Goal: Information Seeking & Learning: Understand process/instructions

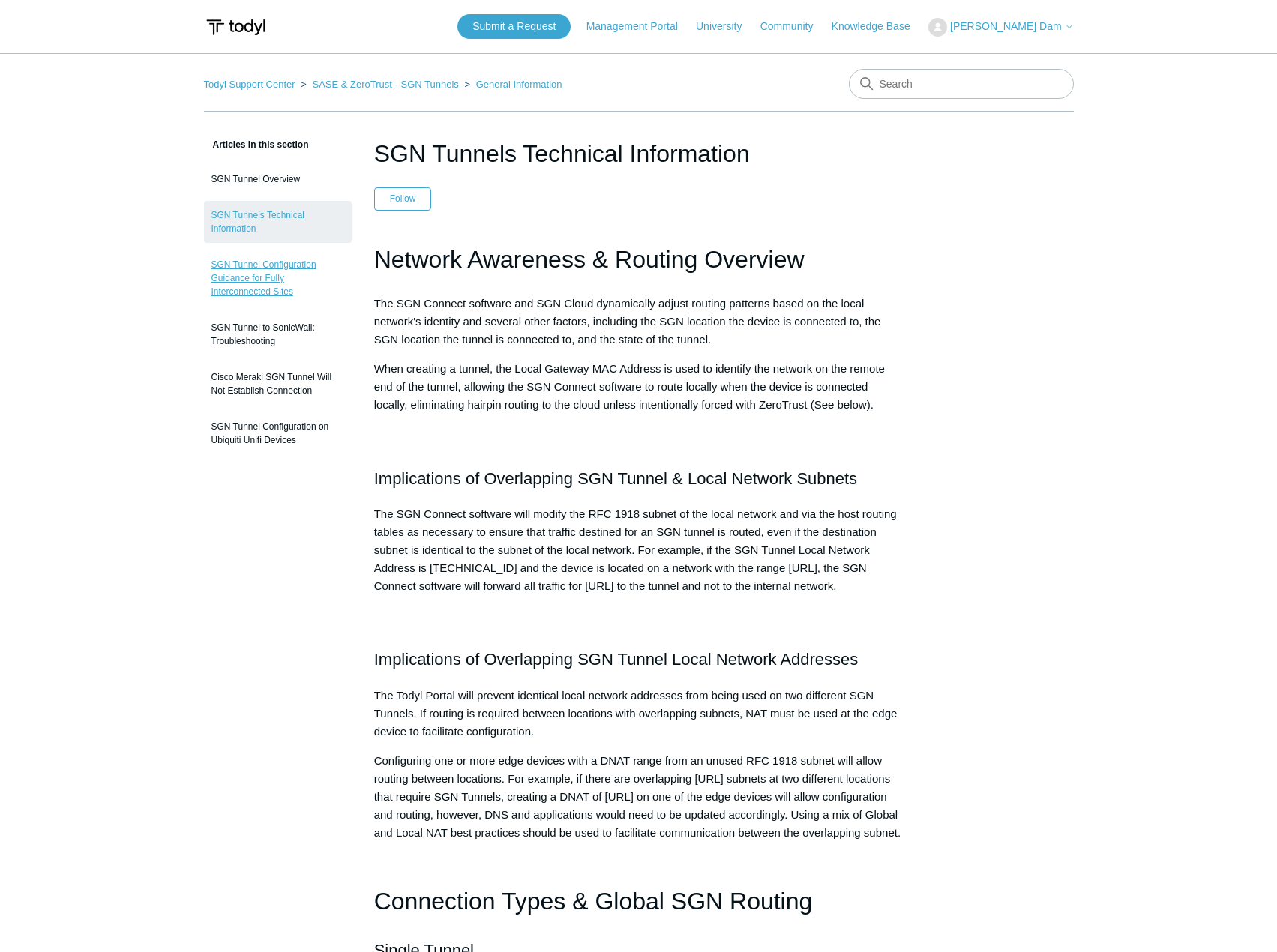
click at [276, 276] on link "SGN Tunnel Configuration Guidance for Fully Interconnected Sites" at bounding box center [278, 279] width 148 height 55
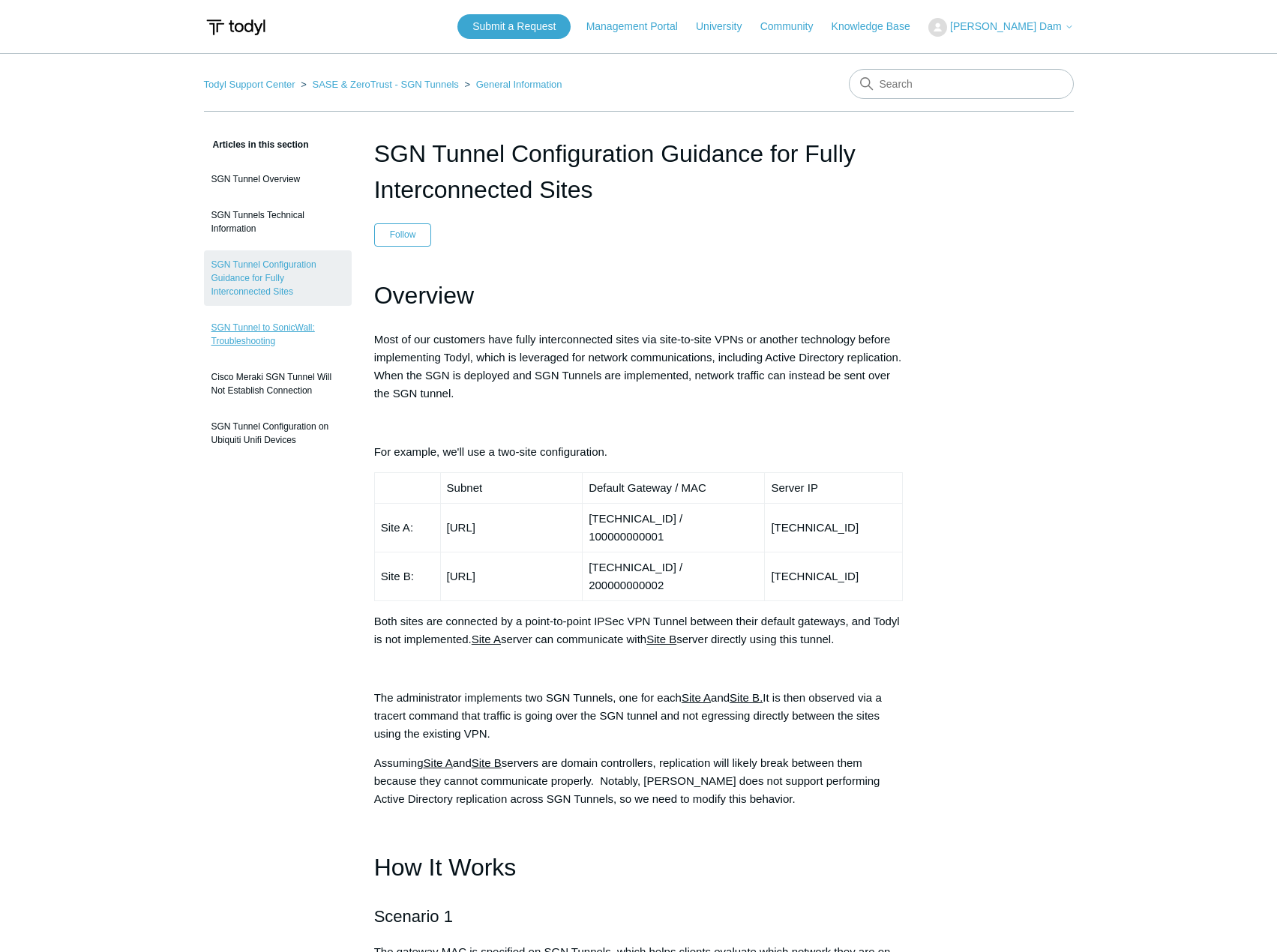
click at [300, 321] on link "SGN Tunnel to SonicWall: Troubleshooting" at bounding box center [278, 335] width 148 height 42
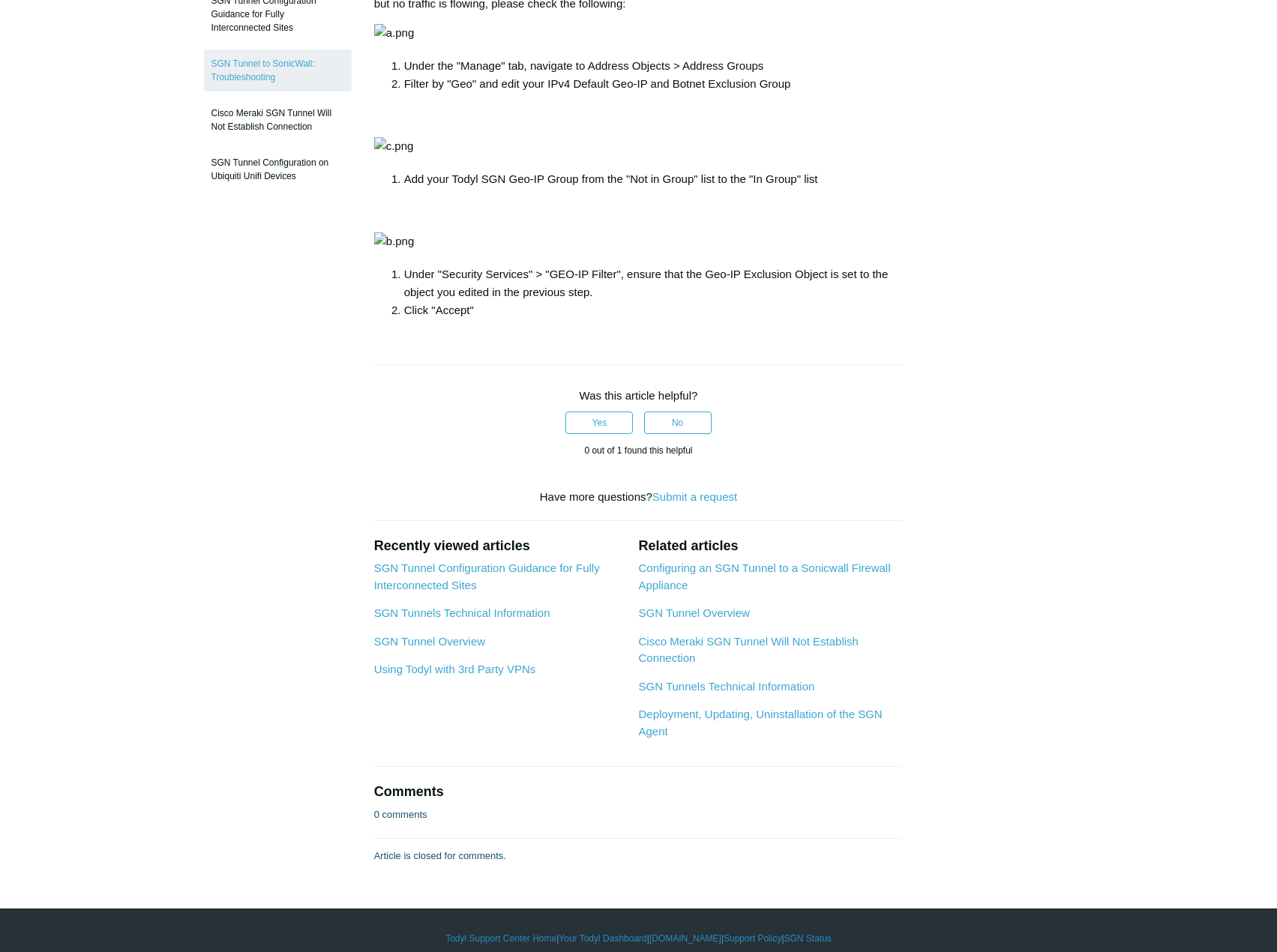
scroll to position [450, 0]
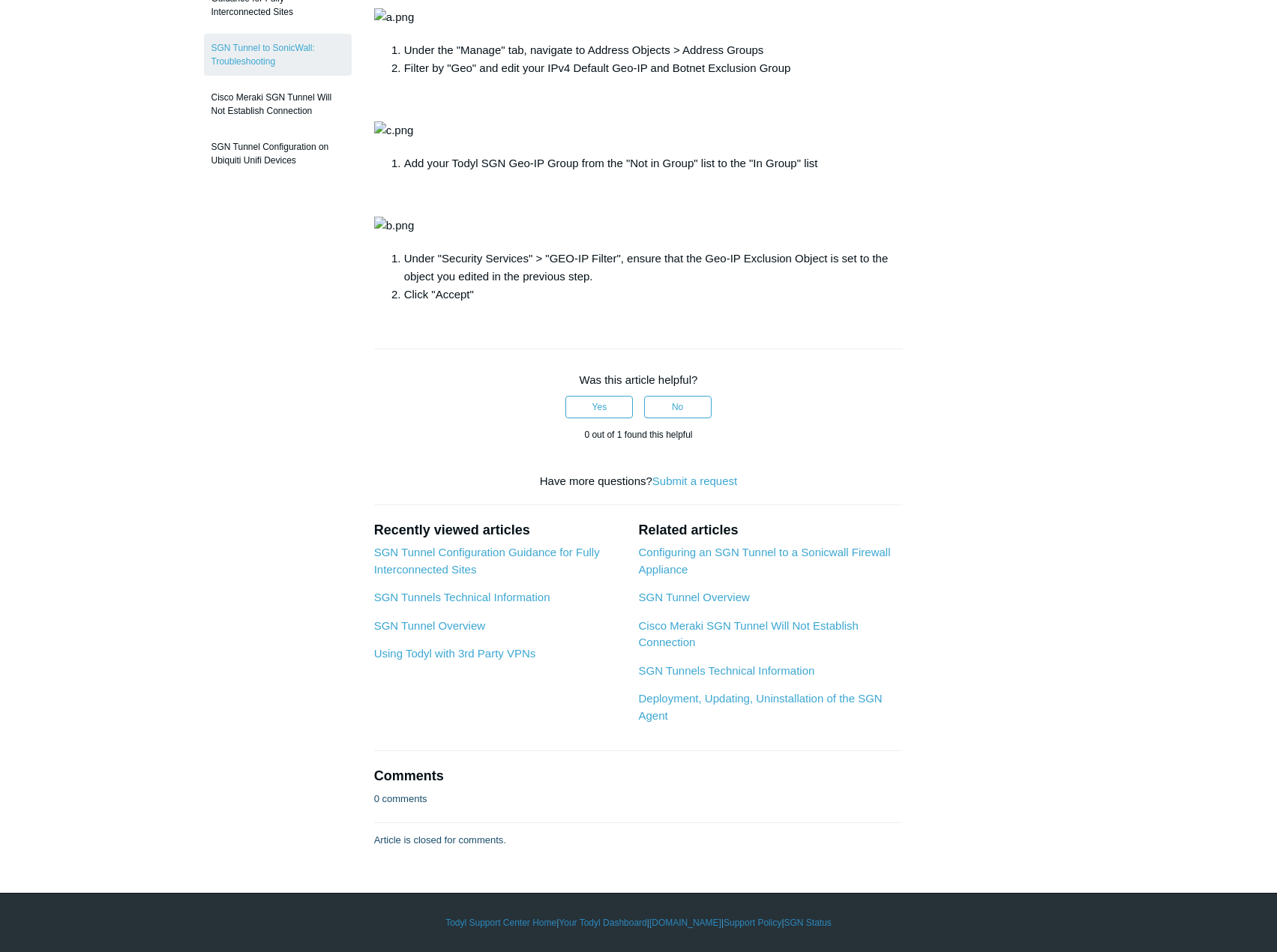
click at [900, 139] on p at bounding box center [638, 130] width 529 height 18
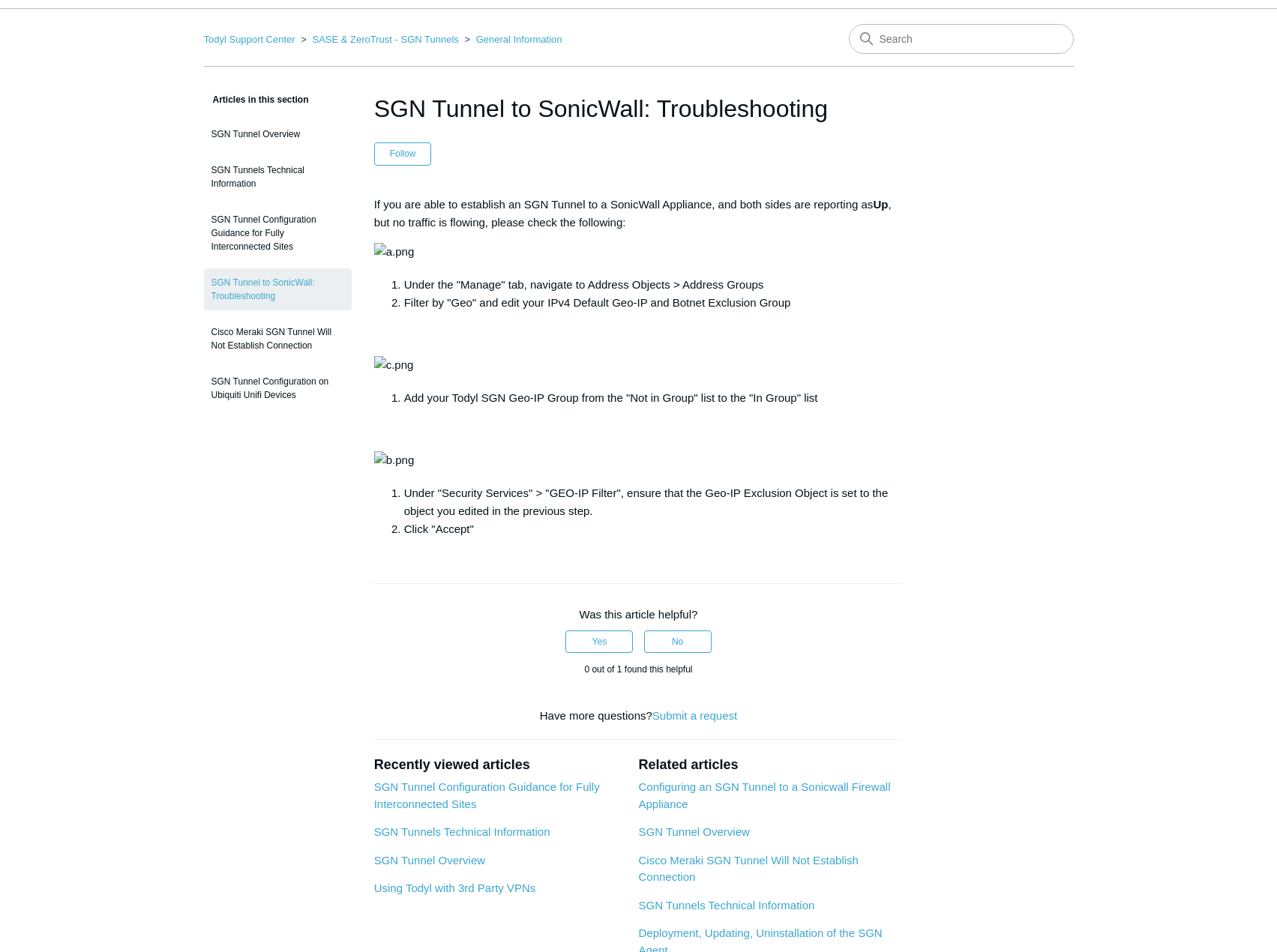
scroll to position [0, 0]
